Goal: Task Accomplishment & Management: Use online tool/utility

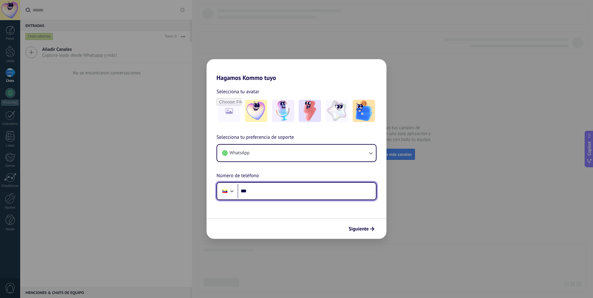
click at [334, 193] on input "***" at bounding box center [307, 191] width 138 height 14
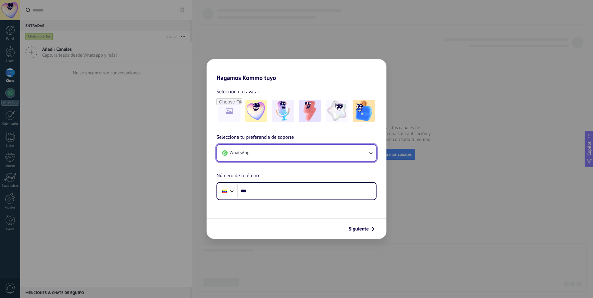
click at [339, 160] on button "WhatsApp" at bounding box center [296, 153] width 159 height 17
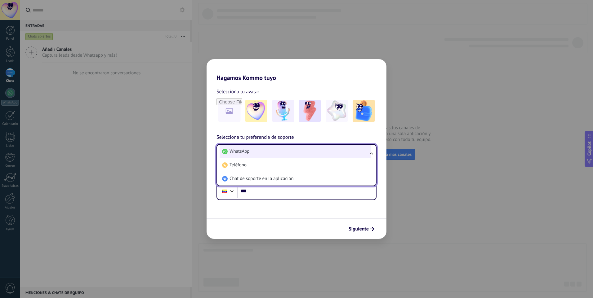
click at [326, 154] on li "WhatsApp" at bounding box center [295, 152] width 151 height 14
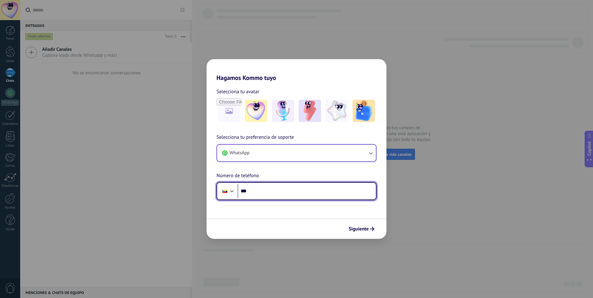
click at [316, 191] on input "***" at bounding box center [307, 191] width 138 height 14
type input "**********"
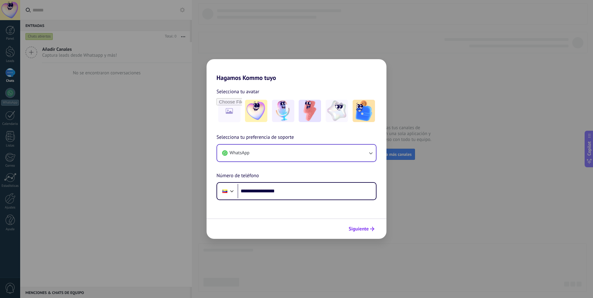
click at [364, 229] on span "Siguiente" at bounding box center [359, 229] width 20 height 4
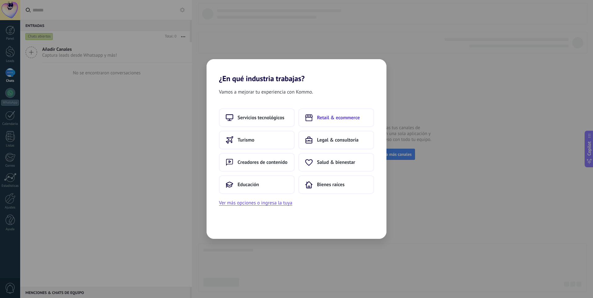
click at [343, 119] on span "Retail & ecommerce" at bounding box center [338, 118] width 43 height 6
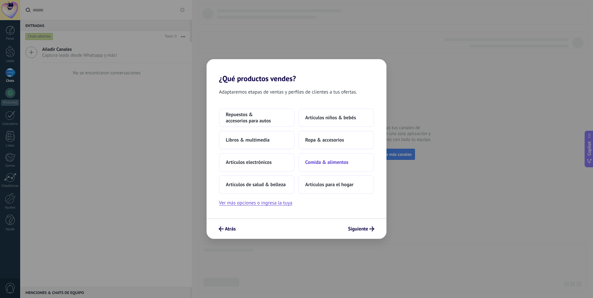
click at [339, 165] on span "Comida & alimentos" at bounding box center [326, 162] width 43 height 6
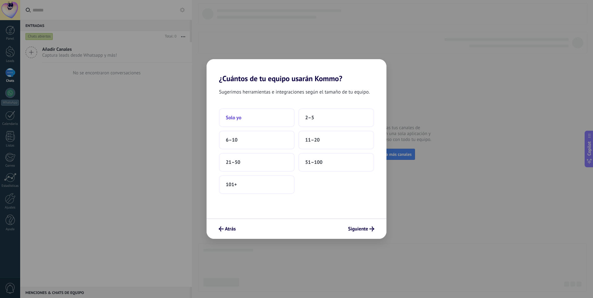
click at [291, 120] on button "Solo yo" at bounding box center [257, 118] width 76 height 19
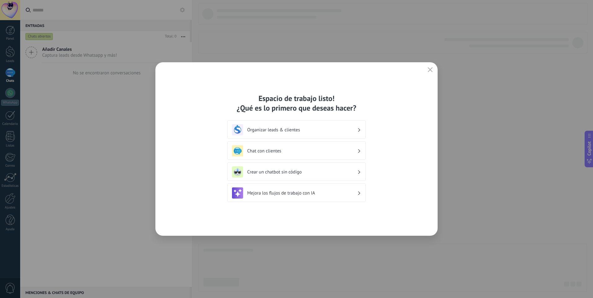
click at [282, 175] on div "Crear un chatbot sin código" at bounding box center [296, 172] width 129 height 11
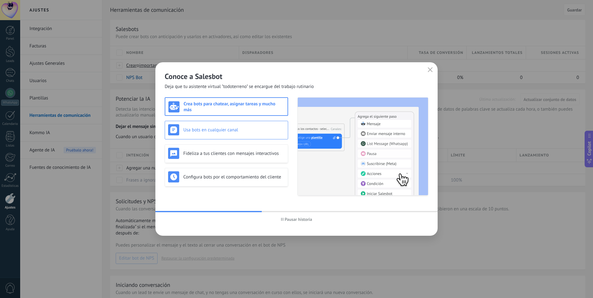
click at [275, 127] on h3 "Usa bots en cualquier canal" at bounding box center [233, 130] width 101 height 6
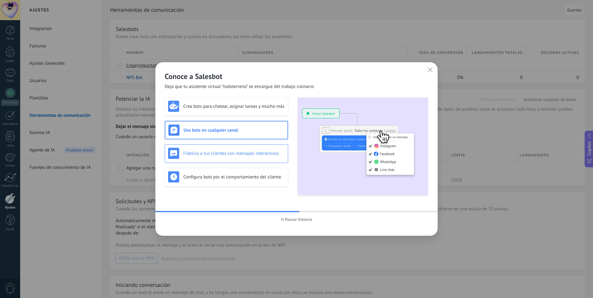
click at [275, 148] on div "Fideliza a tus clientes con mensajes interactivos" at bounding box center [226, 153] width 117 height 11
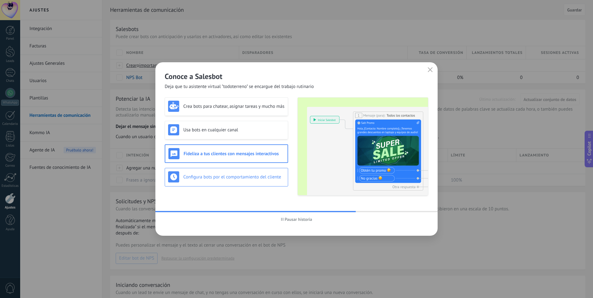
click at [268, 178] on h3 "Configura bots por el comportamiento del cliente" at bounding box center [233, 177] width 101 height 6
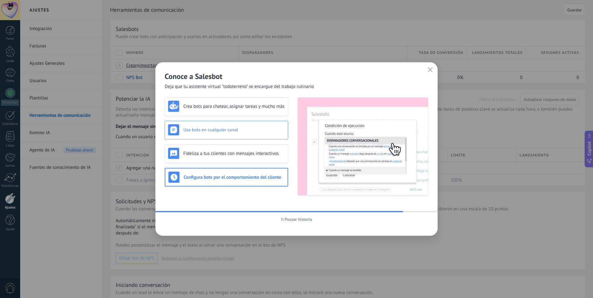
click at [261, 130] on h3 "Usa bots en cualquier canal" at bounding box center [233, 130] width 101 height 6
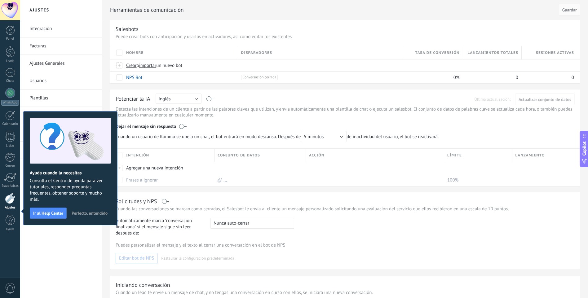
click at [72, 216] on span "Perfecto, entendido" at bounding box center [90, 213] width 36 height 4
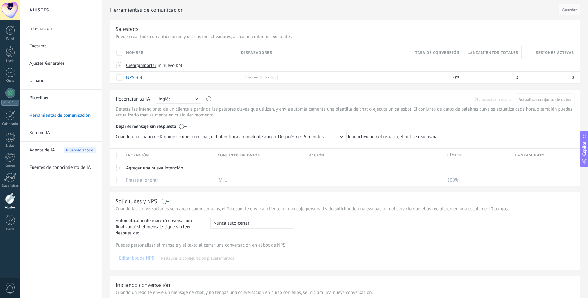
click at [91, 207] on div "Integración Facturas Ajustes Generales Usuarios Plantillas Herramientas de comu…" at bounding box center [61, 159] width 82 height 278
click at [13, 33] on div at bounding box center [10, 30] width 9 height 9
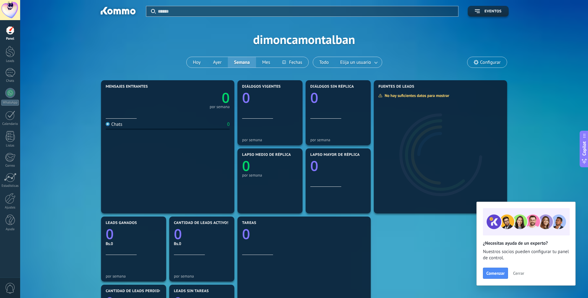
click at [518, 274] on span "Cerrar" at bounding box center [518, 273] width 11 height 4
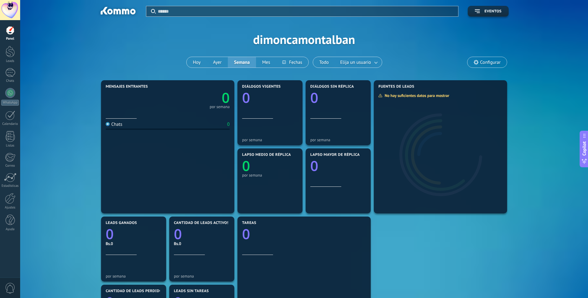
click at [515, 264] on div "Mensajes entrantes 0 por semana Chats 0 Diálogos vigentes 0 por semana Diálogos…" at bounding box center [303, 249] width 549 height 341
click at [347, 38] on div "Aplicar Eventos dimoncamontalban Hoy Ayer Semana Mes Todo Elija un usuario Conf…" at bounding box center [303, 39] width 549 height 79
click at [483, 62] on span "Configurar" at bounding box center [490, 62] width 20 height 5
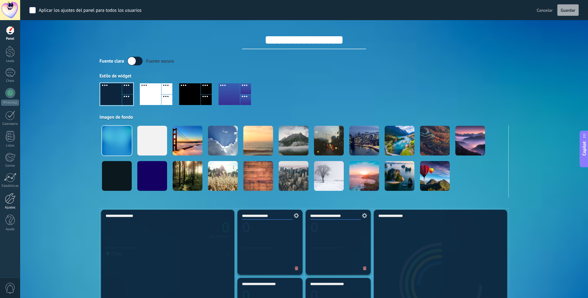
click at [15, 205] on link "Ajustes" at bounding box center [10, 201] width 20 height 17
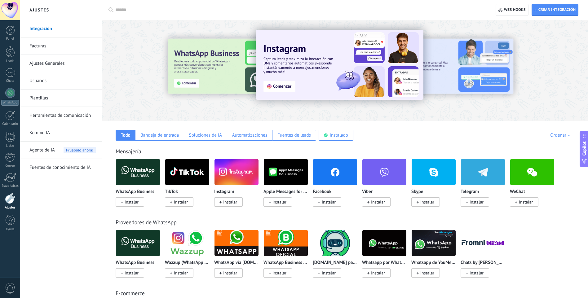
click at [53, 80] on link "Usuarios" at bounding box center [62, 80] width 66 height 17
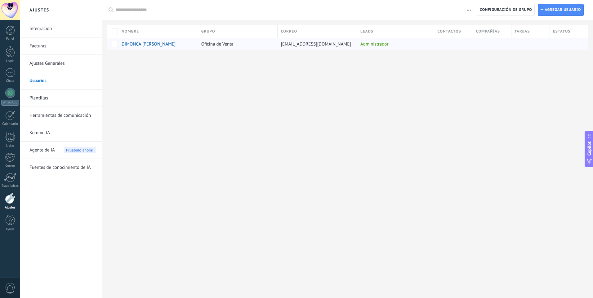
click at [159, 42] on span "DIMONCA MONTALBAN" at bounding box center [149, 44] width 54 height 6
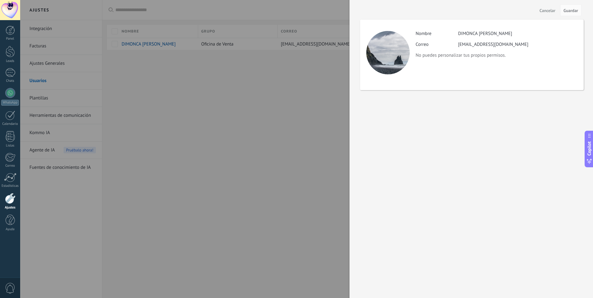
click at [477, 31] on div "DIMONCA MONTALBAN" at bounding box center [485, 34] width 54 height 6
click at [440, 41] on div "Actividad Nombre DIMONCA MONTALBAN Correo dimoncamontalban@gmail.com No puedes …" at bounding box center [496, 45] width 162 height 28
click at [435, 52] on div "Actividad Nombre DIMONCA MONTALBAN Correo dimoncamontalban@gmail.com No puedes …" at bounding box center [496, 45] width 162 height 28
click at [552, 13] on span "Cancelar" at bounding box center [548, 10] width 16 height 4
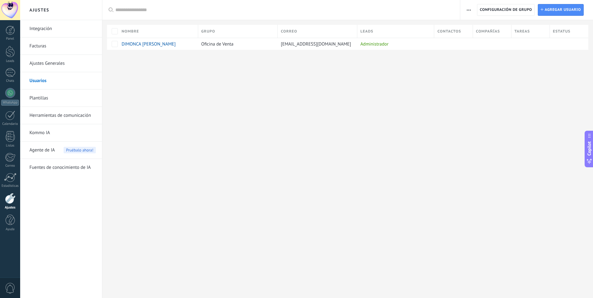
drag, startPoint x: 147, startPoint y: 46, endPoint x: 136, endPoint y: 55, distance: 13.8
click at [136, 55] on div at bounding box center [347, 60] width 491 height 20
click at [153, 46] on span "DIMONCA MONTALBAN" at bounding box center [149, 44] width 54 height 6
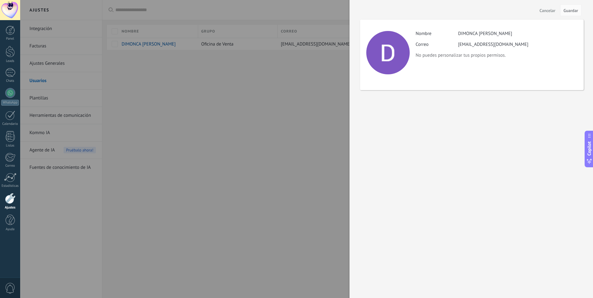
drag, startPoint x: 466, startPoint y: 50, endPoint x: 460, endPoint y: 49, distance: 5.8
click at [466, 51] on div "Actividad Nombre DIMONCA MONTALBAN Correo dimoncamontalban@gmail.com No puedes …" at bounding box center [496, 45] width 162 height 28
click at [403, 45] on div at bounding box center [387, 52] width 43 height 43
drag, startPoint x: 442, startPoint y: 34, endPoint x: 460, endPoint y: 34, distance: 18.6
click at [443, 34] on label "Nombre" at bounding box center [436, 34] width 42 height 6
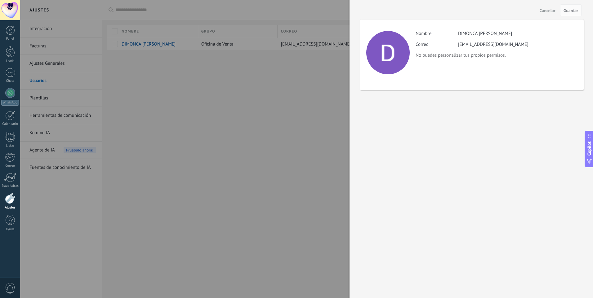
click at [551, 10] on span "Cancelar" at bounding box center [548, 10] width 16 height 4
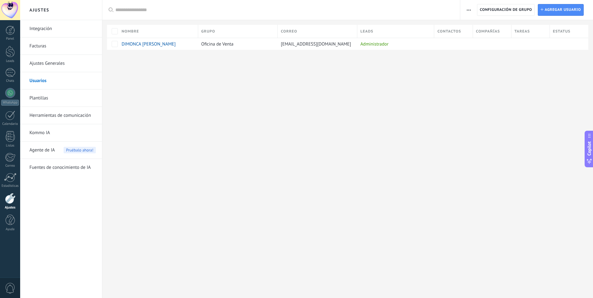
click at [59, 64] on link "Ajustes Generales" at bounding box center [62, 63] width 66 height 17
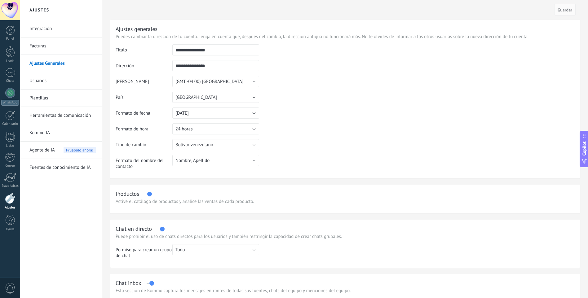
drag, startPoint x: 223, startPoint y: 52, endPoint x: 158, endPoint y: 53, distance: 64.8
click at [161, 54] on tr "**********" at bounding box center [345, 52] width 459 height 16
type input "*******"
click at [335, 94] on td at bounding box center [417, 75] width 316 height 63
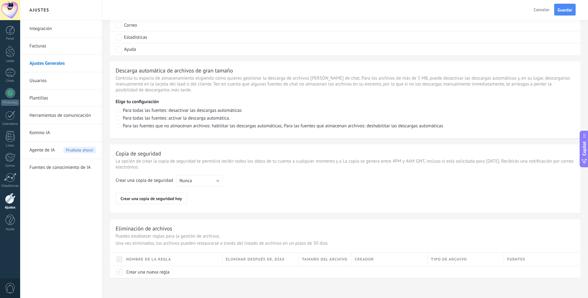
scroll to position [317, 0]
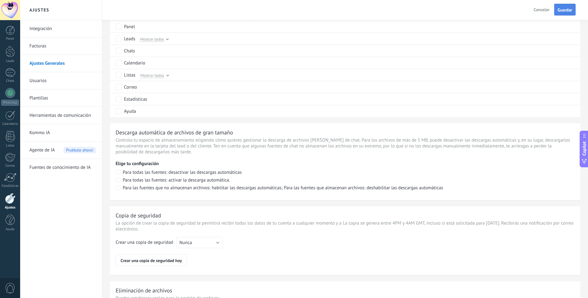
click at [567, 12] on span "Guardar" at bounding box center [565, 10] width 15 height 4
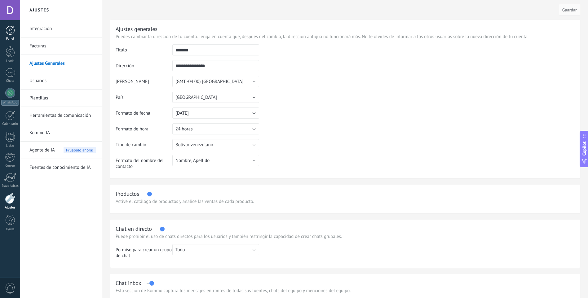
click at [7, 33] on div at bounding box center [10, 30] width 9 height 9
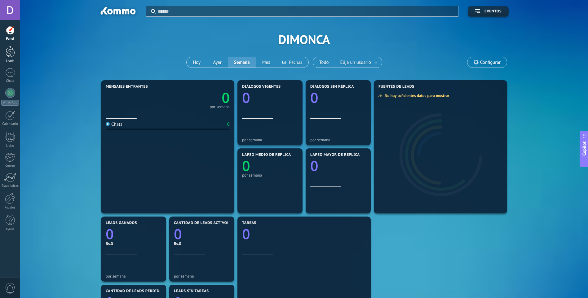
click at [11, 54] on div at bounding box center [10, 51] width 9 height 11
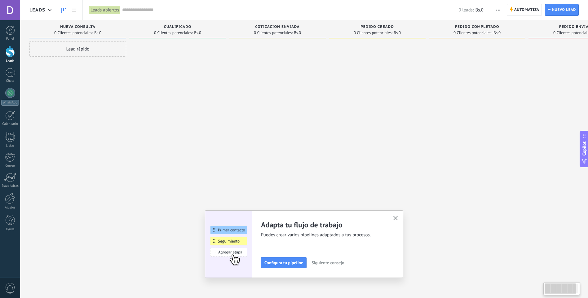
click at [177, 96] on div at bounding box center [177, 149] width 97 height 217
click at [398, 220] on icon "button" at bounding box center [395, 218] width 5 height 5
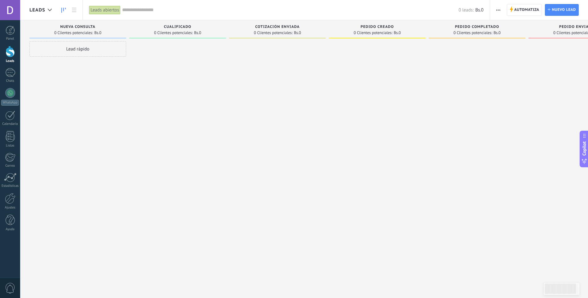
click at [371, 200] on div at bounding box center [377, 149] width 97 height 217
click at [68, 46] on div "Lead rápido" at bounding box center [77, 49] width 97 height 16
click at [200, 84] on div at bounding box center [177, 149] width 97 height 217
click at [62, 12] on use at bounding box center [63, 10] width 4 height 5
click at [10, 50] on div at bounding box center [10, 51] width 9 height 11
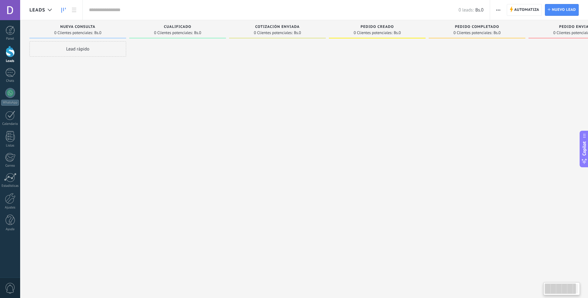
click at [10, 50] on div at bounding box center [10, 51] width 9 height 11
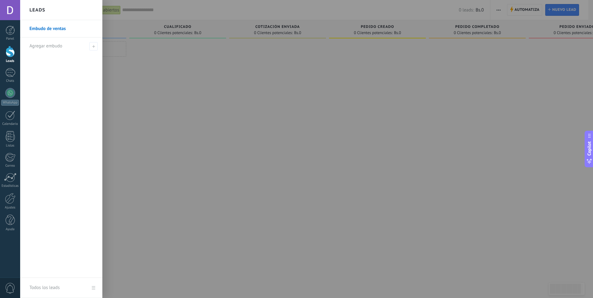
drag, startPoint x: 10, startPoint y: 55, endPoint x: 5, endPoint y: 54, distance: 5.4
click at [5, 54] on link "Leads" at bounding box center [10, 54] width 20 height 17
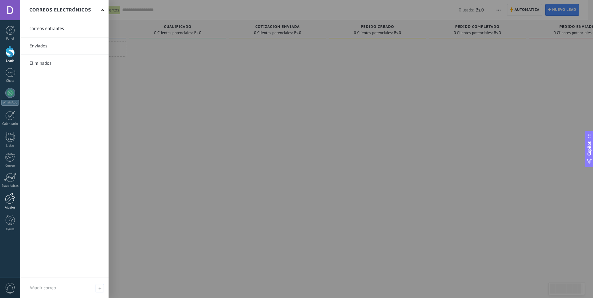
click at [13, 205] on link "Ajustes" at bounding box center [10, 201] width 20 height 17
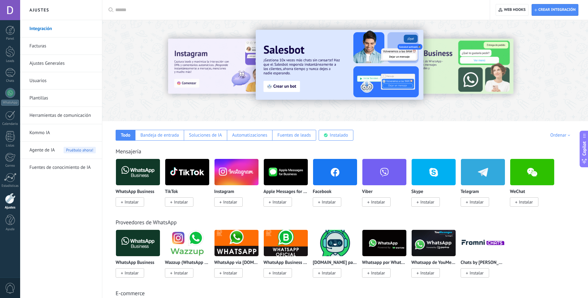
click at [124, 12] on input "text" at bounding box center [298, 10] width 366 height 7
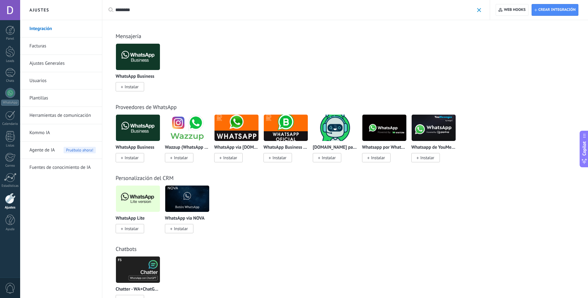
type input "********"
click at [138, 230] on span "Instalar" at bounding box center [132, 229] width 14 height 6
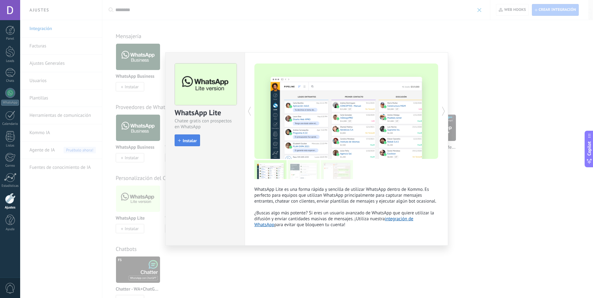
click at [192, 140] on span "Instalar" at bounding box center [190, 141] width 14 height 4
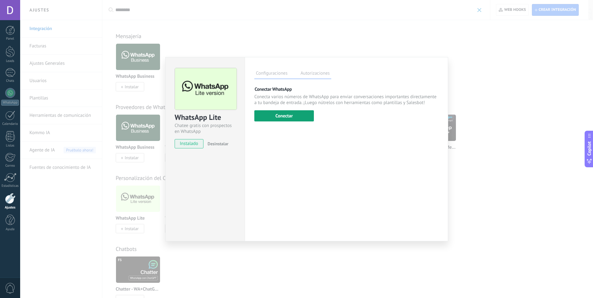
click at [272, 120] on button "Conectar" at bounding box center [284, 115] width 60 height 11
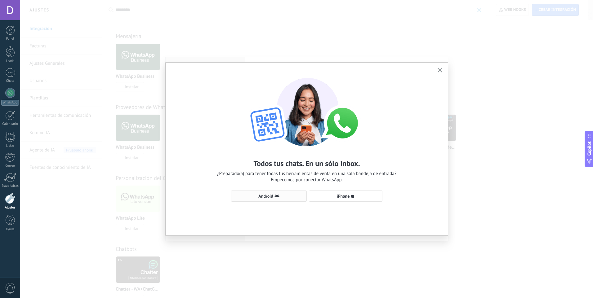
click at [290, 199] on button "Android" at bounding box center [269, 196] width 76 height 11
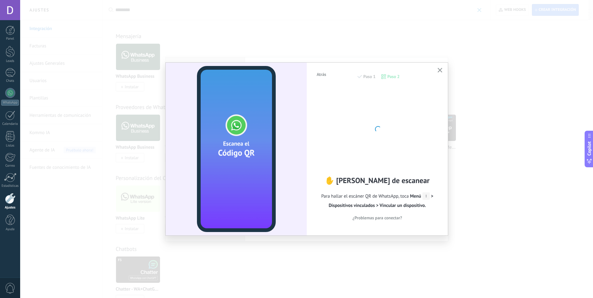
click at [321, 75] on span "Atrás" at bounding box center [322, 74] width 10 height 4
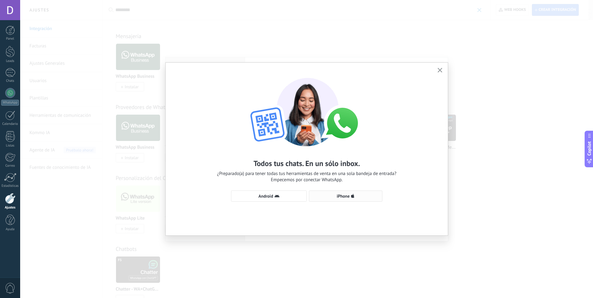
click at [343, 197] on span "iPhone" at bounding box center [343, 196] width 13 height 4
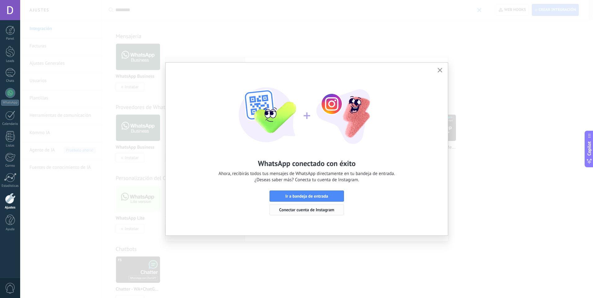
click at [321, 210] on span "Conectar cuenta de Instagram" at bounding box center [306, 210] width 55 height 4
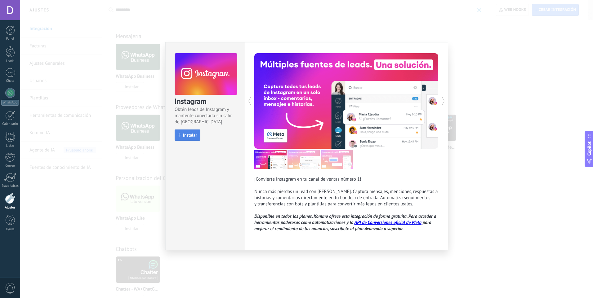
click at [186, 138] on button "Instalar" at bounding box center [188, 135] width 26 height 11
